Goal: Find specific page/section: Find specific page/section

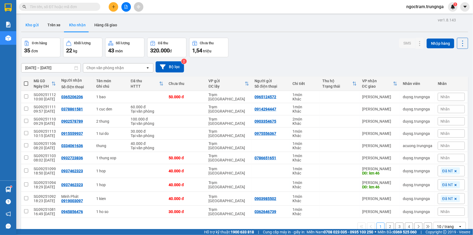
click at [32, 25] on button "Kho gửi" at bounding box center [32, 24] width 22 height 13
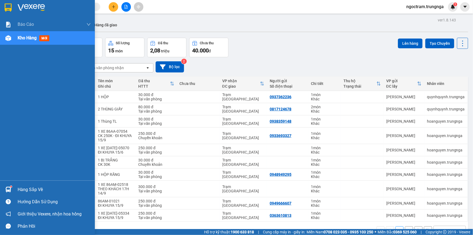
click at [35, 189] on div "Hàng sắp về" at bounding box center [54, 189] width 73 height 8
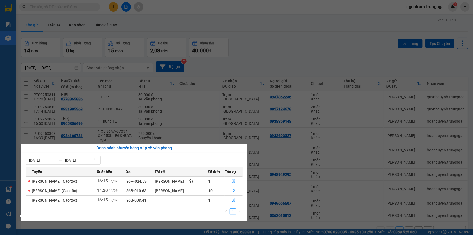
click at [69, 54] on section "Kết quả tìm kiếm ( 1 ) Bộ lọc Mã ĐH Trạng thái Món hàng Thu hộ Tổng cước Chưa c…" at bounding box center [236, 117] width 473 height 235
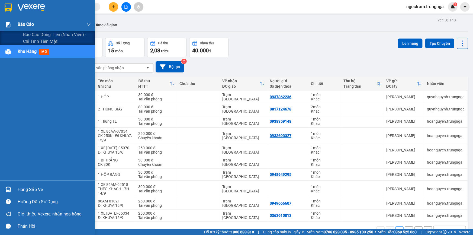
click at [19, 27] on span "Báo cáo" at bounding box center [26, 24] width 16 height 7
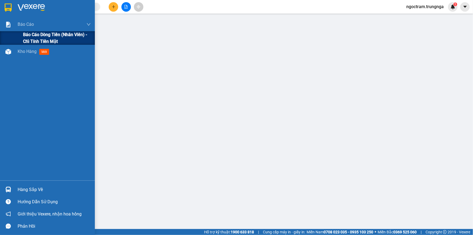
click at [30, 38] on span "Báo cáo dòng tiền (nhân viên) - chỉ tính tiền mặt" at bounding box center [57, 38] width 68 height 14
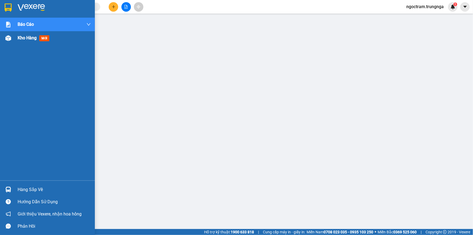
click at [26, 39] on span "Kho hàng" at bounding box center [27, 37] width 19 height 5
